Goal: Use online tool/utility

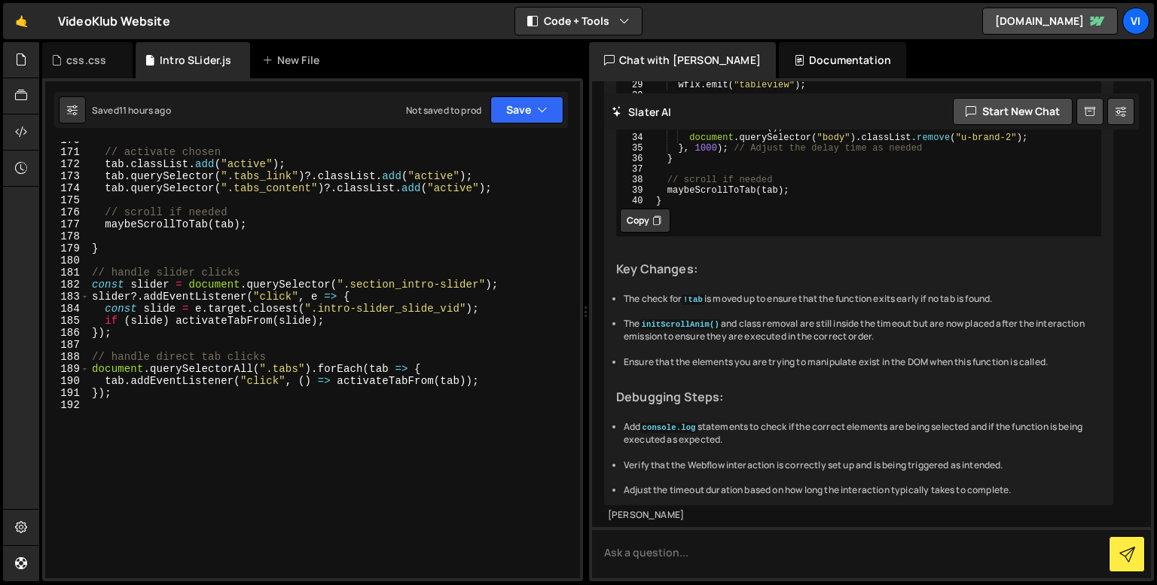
scroll to position [2081, 0]
click at [106, 469] on div "// activate chosen tab . classList . add ( "active" ) ; tab . querySelector ( "…" at bounding box center [331, 361] width 485 height 455
click at [312, 427] on div "// activate chosen tab . classList . add ( "active" ) ; tab . querySelector ( "…" at bounding box center [331, 361] width 485 height 455
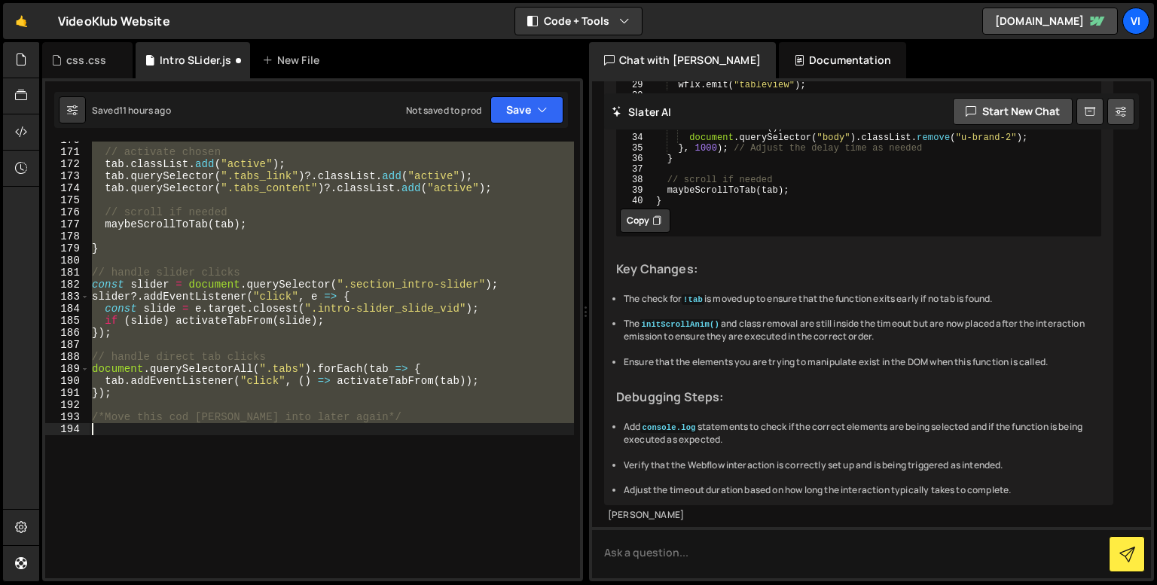
type textarea "/*Move this cod [PERSON_NAME] into later again*/"
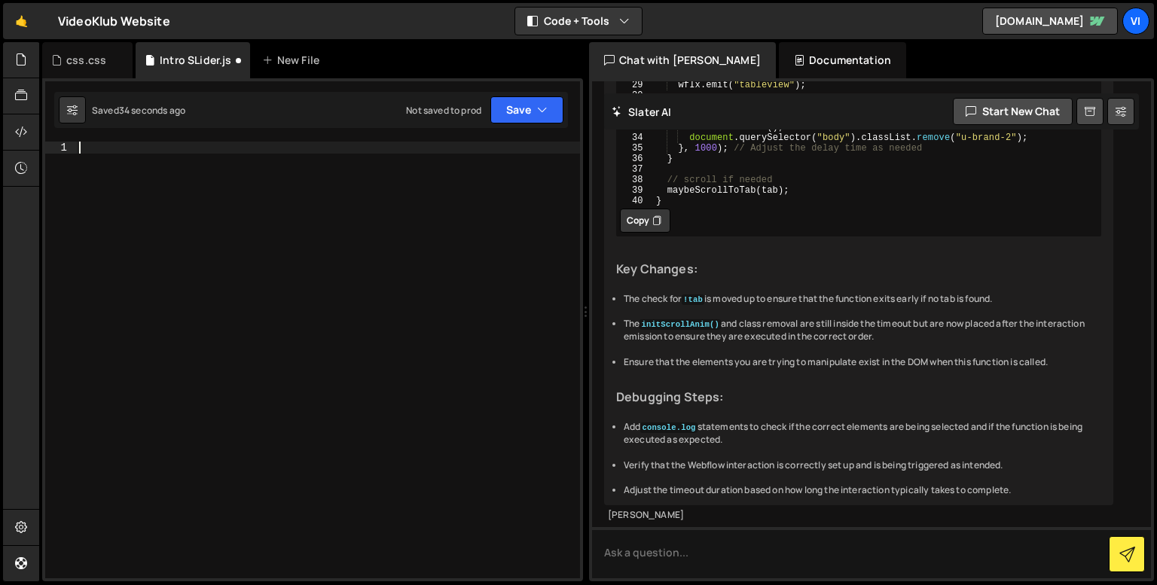
scroll to position [0, 0]
click at [73, 60] on div "css.css" at bounding box center [86, 60] width 40 height 15
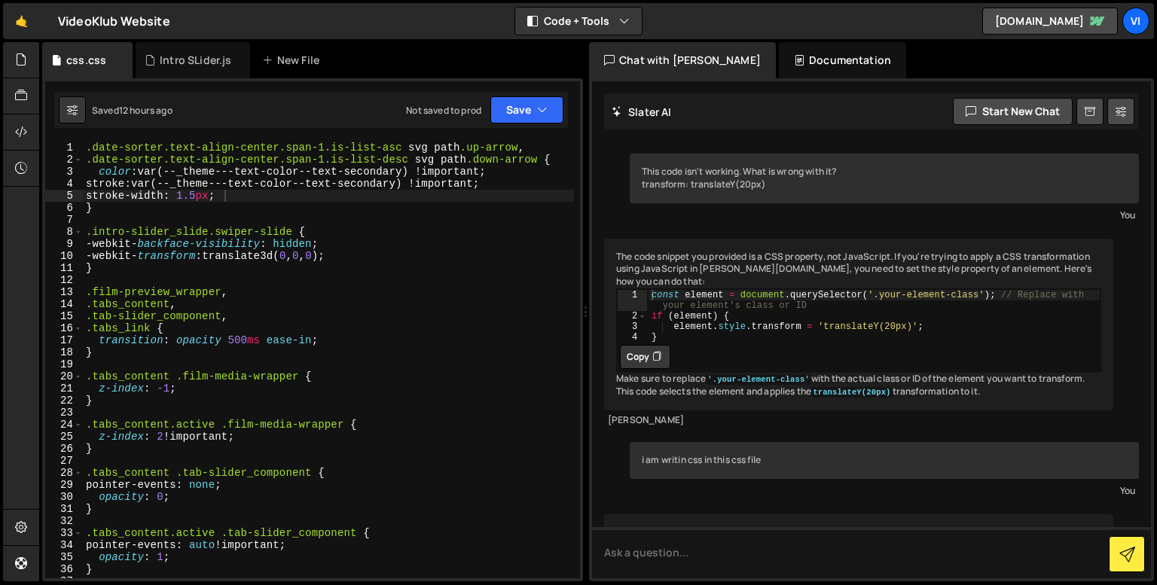
scroll to position [9183, 0]
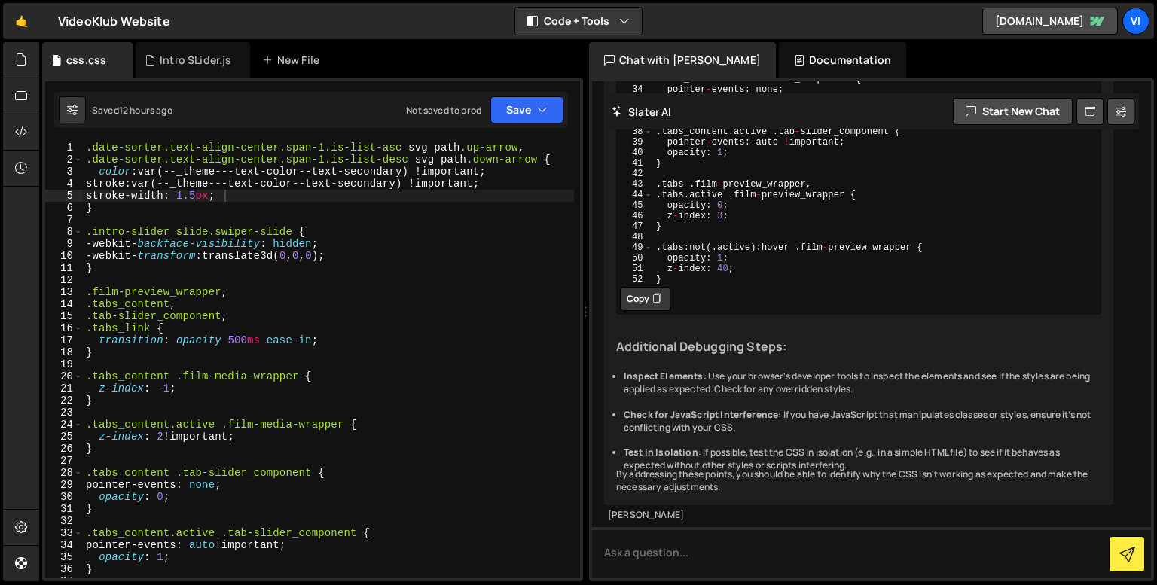
click at [87, 148] on div ".date-sorter.text-align-center.span-1.is-list-asc svg path .up-arrow , .date-so…" at bounding box center [328, 372] width 491 height 461
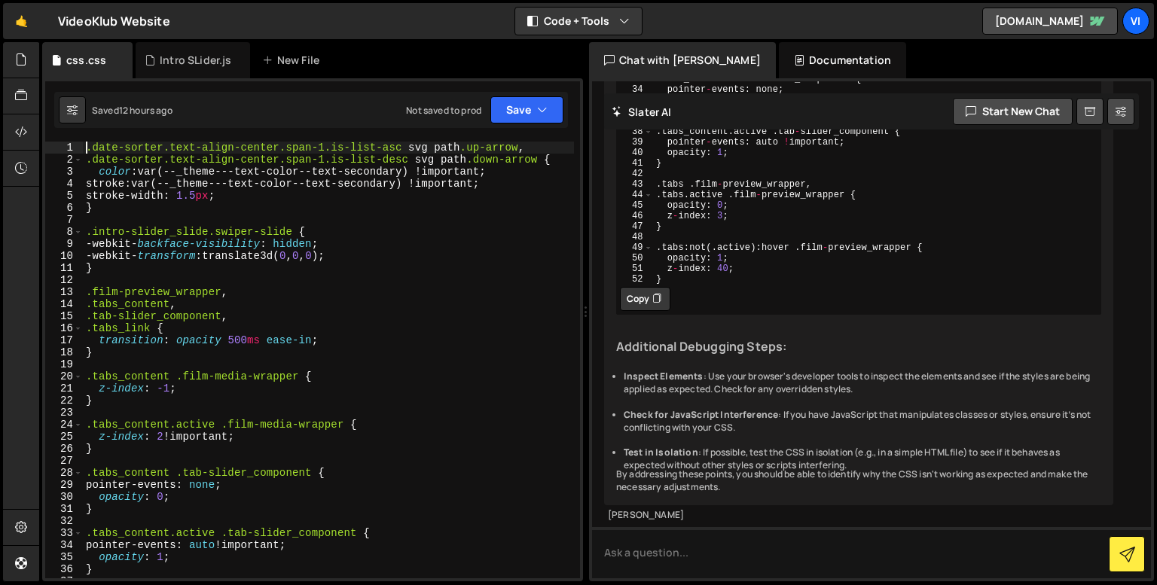
paste textarea
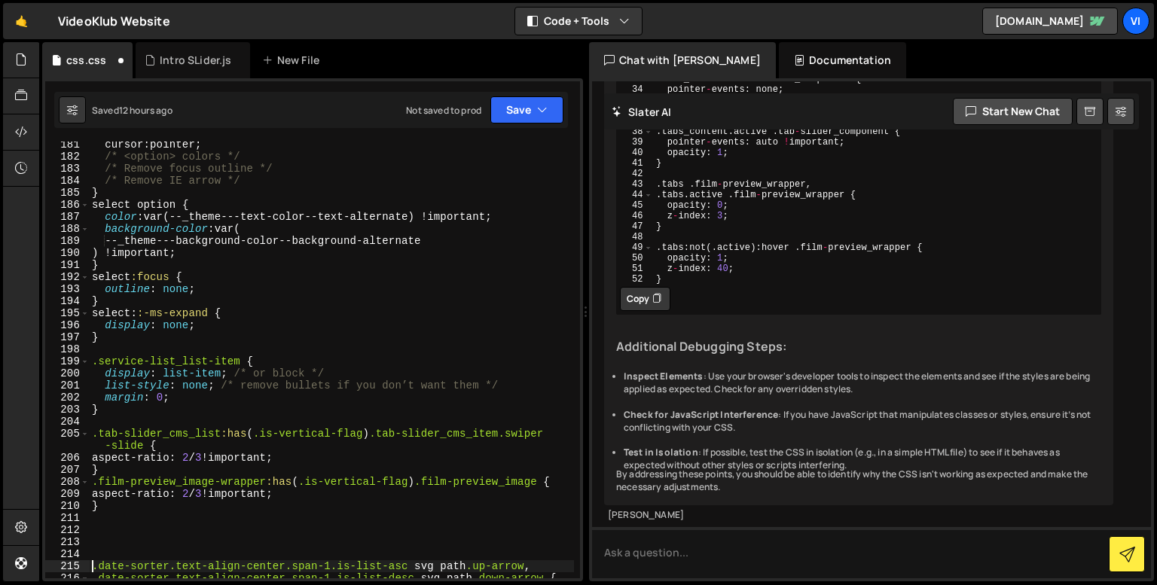
type textarea ".date-sorter.text-align-center.span-1.is-list-asc svg path.up-arrow,"
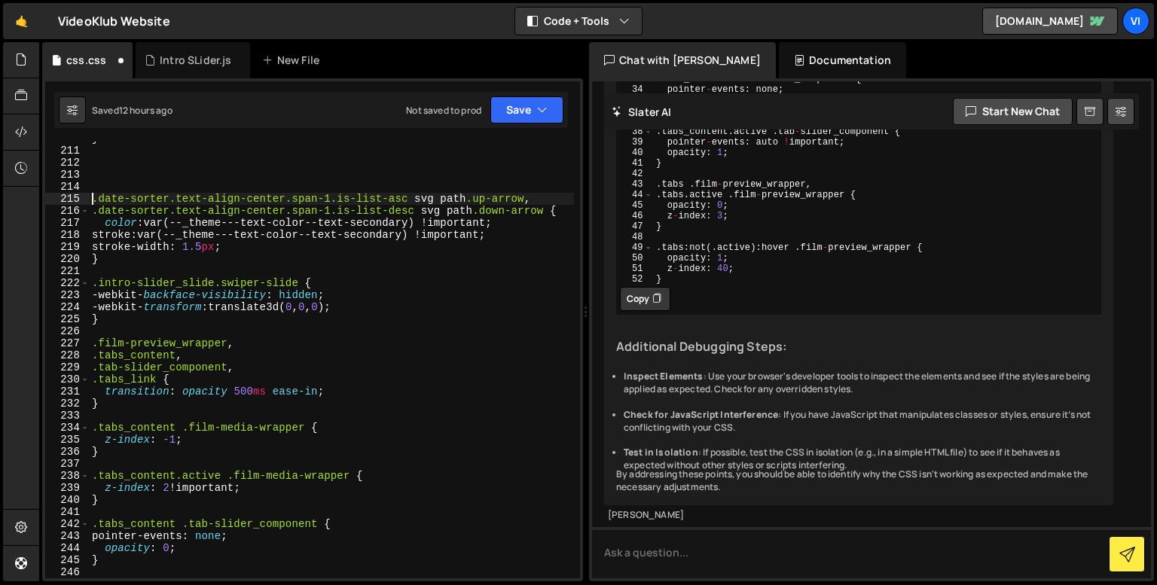
scroll to position [2568, 0]
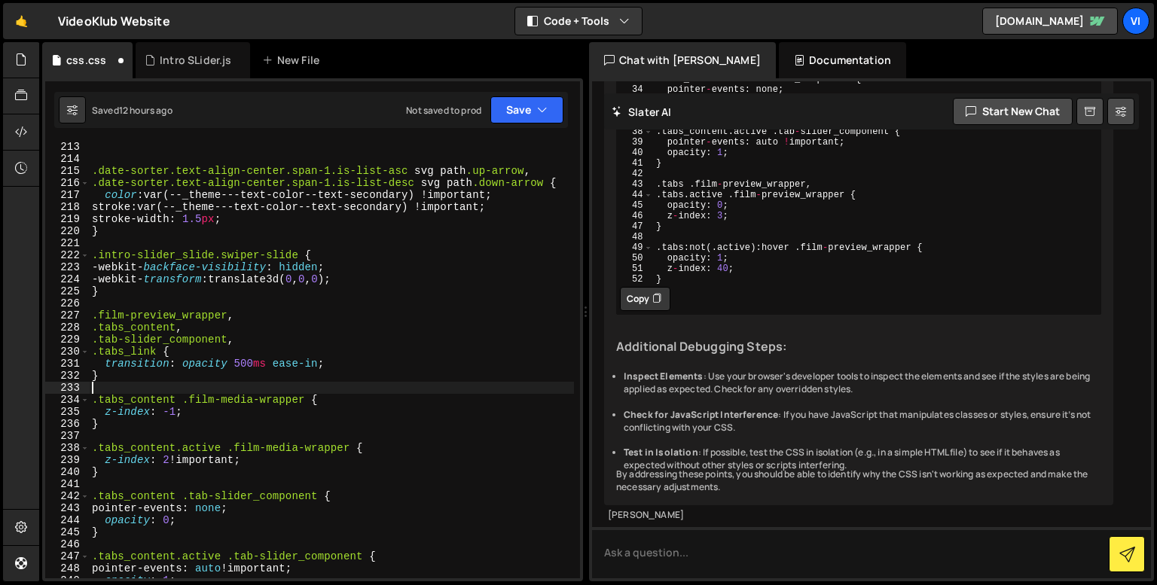
click at [130, 383] on div ".date-sorter.text-align-center.span-1.is-list-asc svg path .up-arrow , .date-so…" at bounding box center [331, 368] width 485 height 455
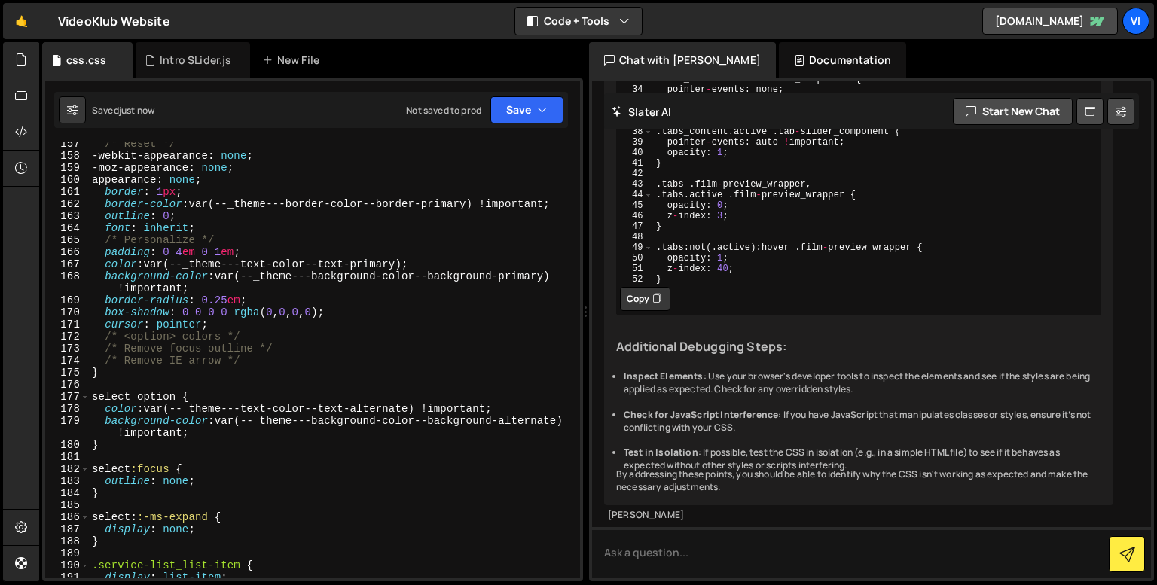
scroll to position [1944, 0]
type textarea ".tabs_content .tab-slider_component {"
